Goal: Find specific page/section: Find specific page/section

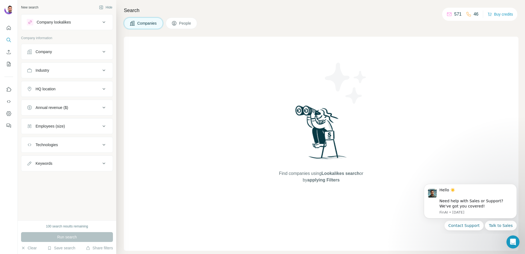
click at [98, 20] on div "Company lookalikes" at bounding box center [64, 22] width 74 height 7
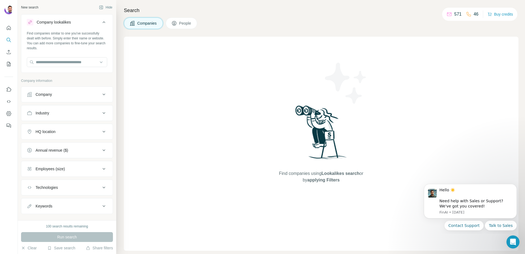
click at [101, 21] on icon at bounding box center [104, 22] width 7 height 7
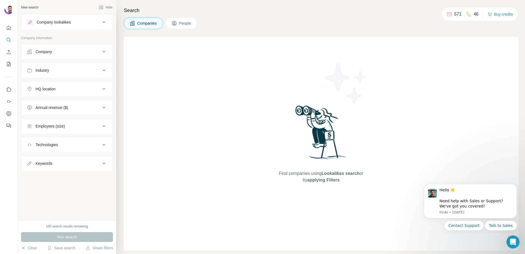
click at [52, 162] on div "Keywords" at bounding box center [44, 162] width 17 height 5
click at [52, 163] on div "Keywords" at bounding box center [44, 162] width 17 height 5
click at [52, 149] on button "Technologies" at bounding box center [66, 144] width 91 height 13
click at [52, 149] on button "Technologies" at bounding box center [66, 145] width 91 height 15
click at [48, 125] on div "Employees (size)" at bounding box center [50, 125] width 29 height 5
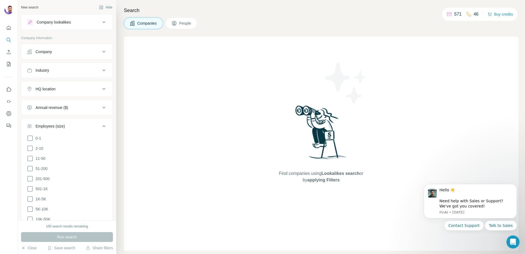
click at [48, 125] on div "Employees (size)" at bounding box center [50, 125] width 29 height 5
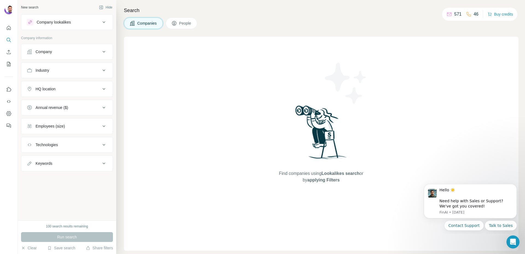
click at [51, 107] on div "Annual revenue ($)" at bounding box center [52, 107] width 33 height 5
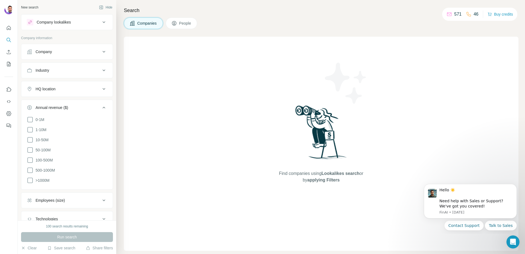
click at [51, 107] on div "Annual revenue ($)" at bounding box center [52, 107] width 33 height 5
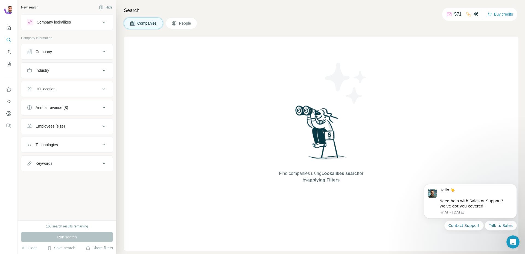
click at [48, 90] on div "HQ location" at bounding box center [46, 88] width 20 height 5
click at [49, 88] on div "HQ location" at bounding box center [46, 88] width 20 height 5
click at [51, 78] on div "Industry" at bounding box center [67, 70] width 92 height 16
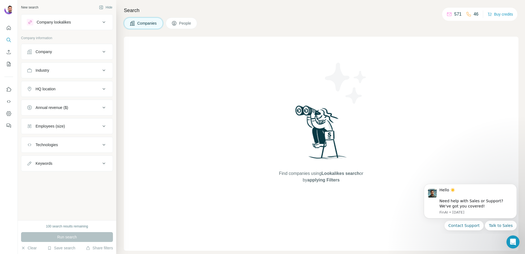
click at [52, 74] on button "Industry" at bounding box center [66, 70] width 91 height 13
click at [52, 73] on button "Industry" at bounding box center [66, 70] width 91 height 13
click at [67, 89] on div "HQ location" at bounding box center [64, 88] width 74 height 5
click at [71, 92] on button "HQ location" at bounding box center [66, 89] width 91 height 15
click at [68, 52] on div "Company" at bounding box center [64, 51] width 74 height 5
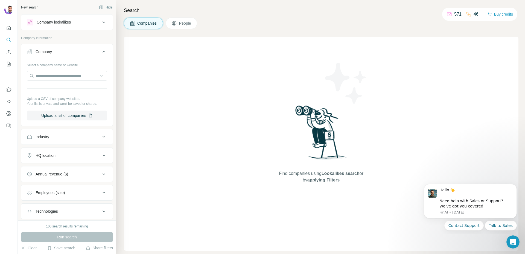
click at [64, 51] on div "Company" at bounding box center [64, 51] width 74 height 5
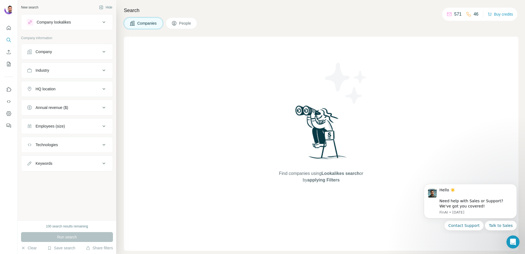
click at [85, 30] on div "Company lookalikes Company information Company Industry HQ location Annual reve…" at bounding box center [67, 92] width 92 height 157
click at [87, 25] on button "Company lookalikes" at bounding box center [66, 22] width 91 height 13
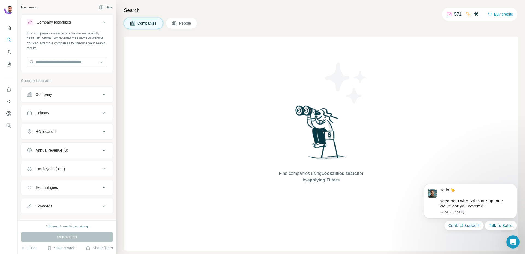
click at [88, 23] on div "Company lookalikes" at bounding box center [64, 22] width 74 height 7
